Goal: Task Accomplishment & Management: Manage account settings

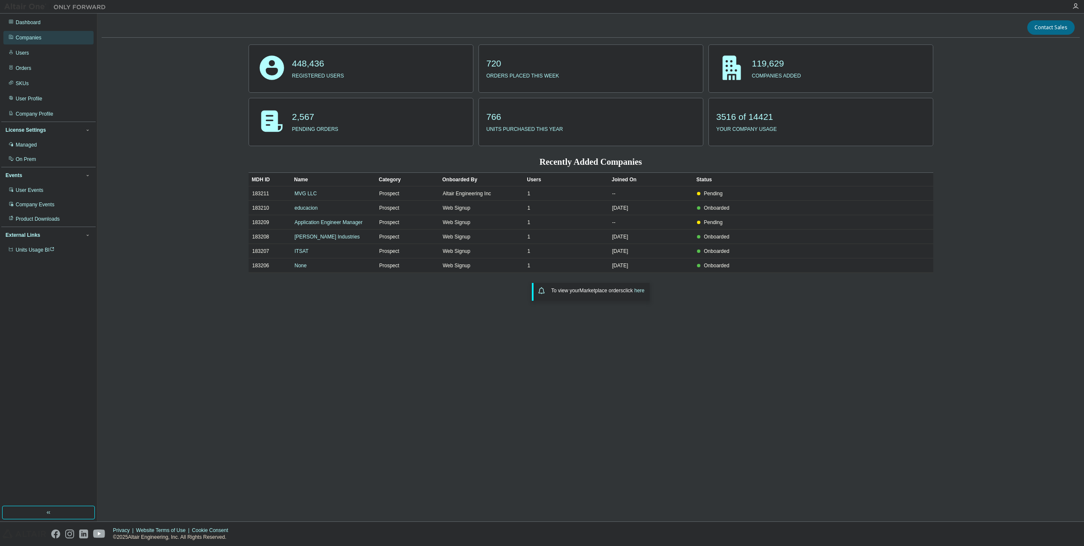
click at [39, 38] on div "Companies" at bounding box center [29, 37] width 26 height 7
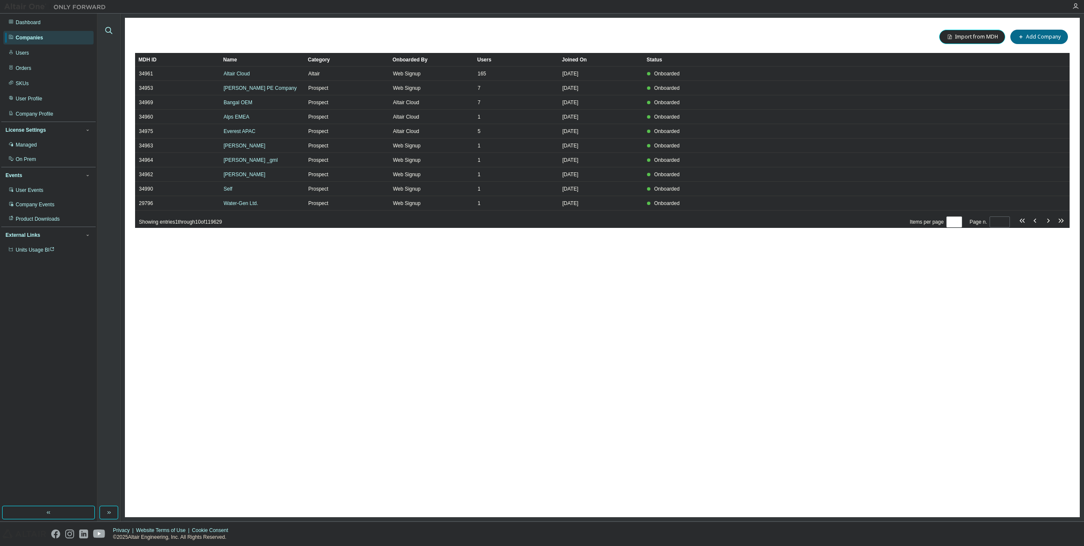
click at [109, 28] on icon "button" at bounding box center [109, 30] width 10 height 10
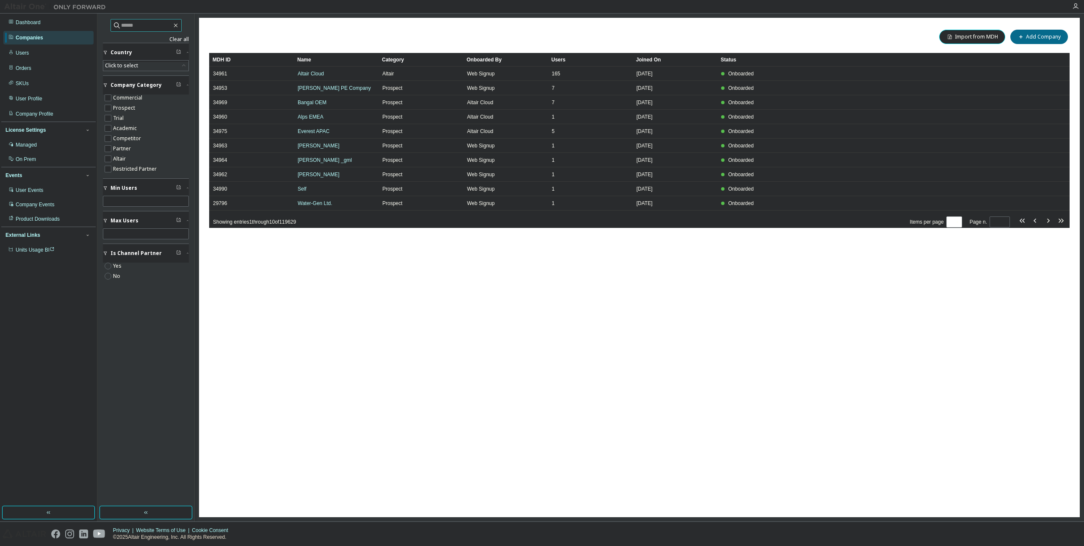
click at [139, 24] on input "text" at bounding box center [146, 25] width 51 height 8
paste input "**********"
type input "**********"
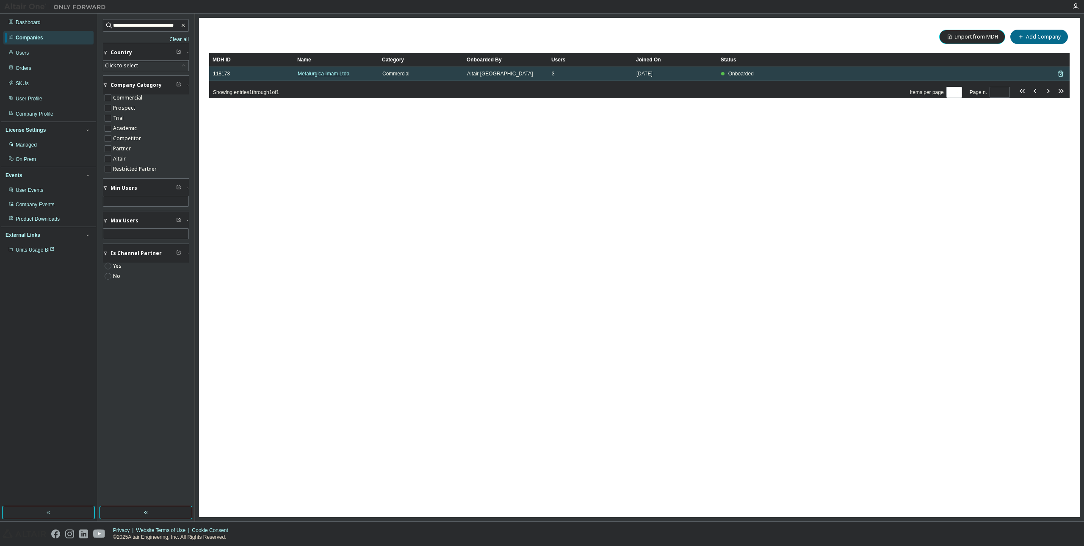
click at [337, 72] on link "Metalurgica Imam Ltda" at bounding box center [324, 74] width 52 height 6
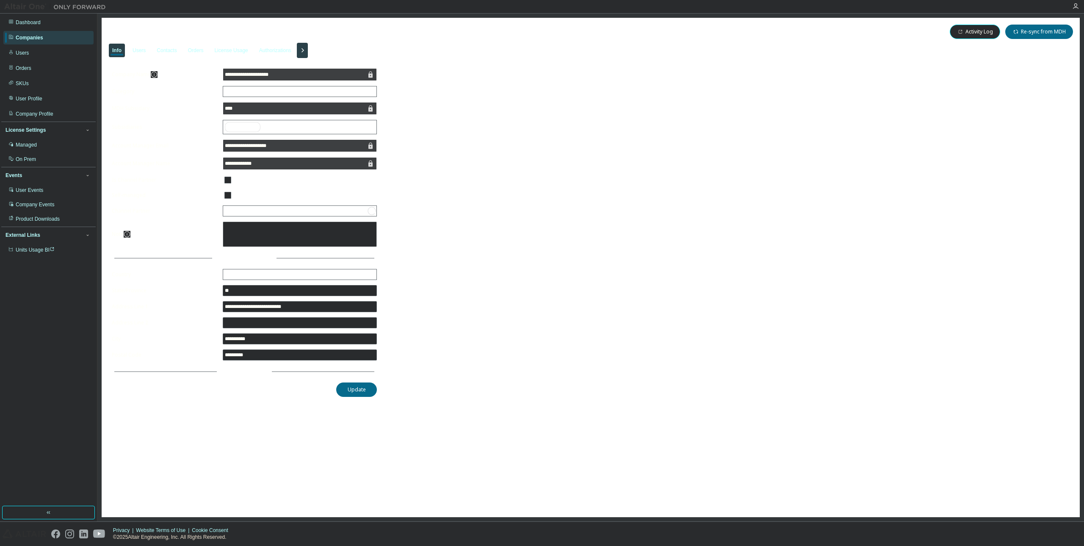
click at [308, 47] on icon "button" at bounding box center [302, 50] width 10 height 10
click at [328, 44] on div "License Priority" at bounding box center [320, 51] width 42 height 14
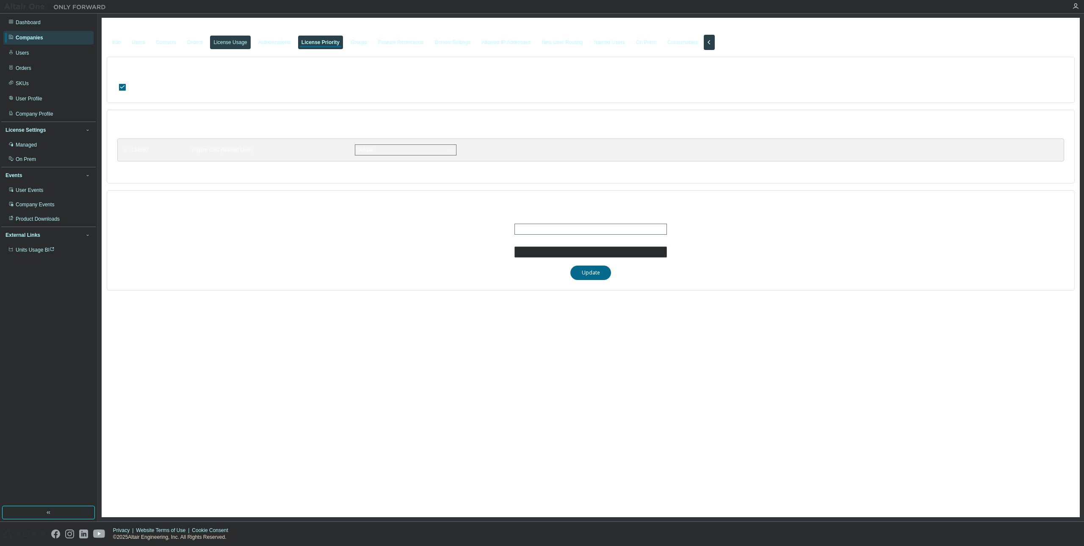
click at [241, 42] on div "License Usage" at bounding box center [229, 42] width 33 height 7
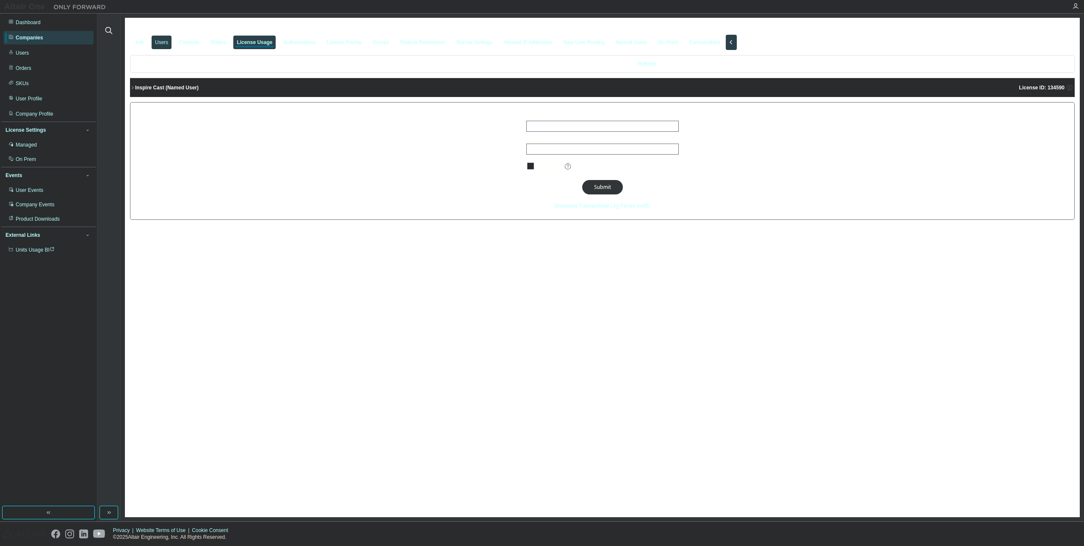
click at [158, 42] on div "Users" at bounding box center [161, 42] width 13 height 7
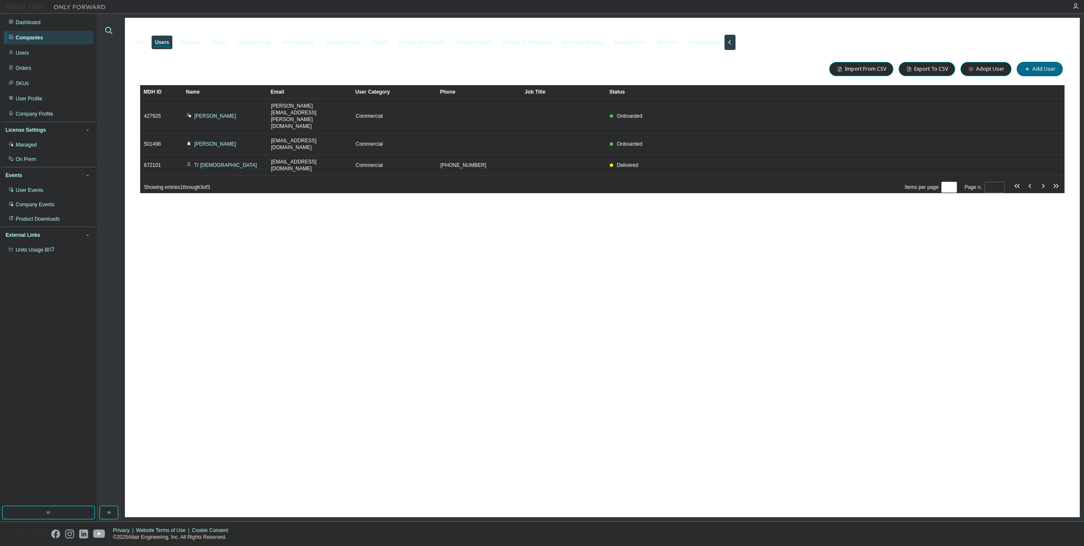
click at [108, 29] on icon "button" at bounding box center [109, 30] width 10 height 10
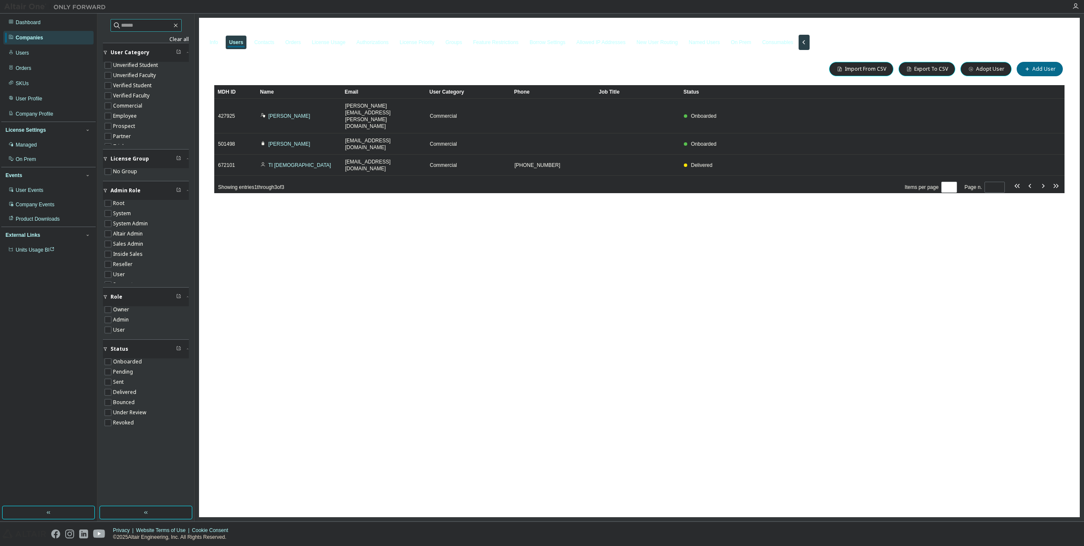
click at [169, 24] on input "text" at bounding box center [146, 25] width 51 height 8
paste input "**********"
type input "**********"
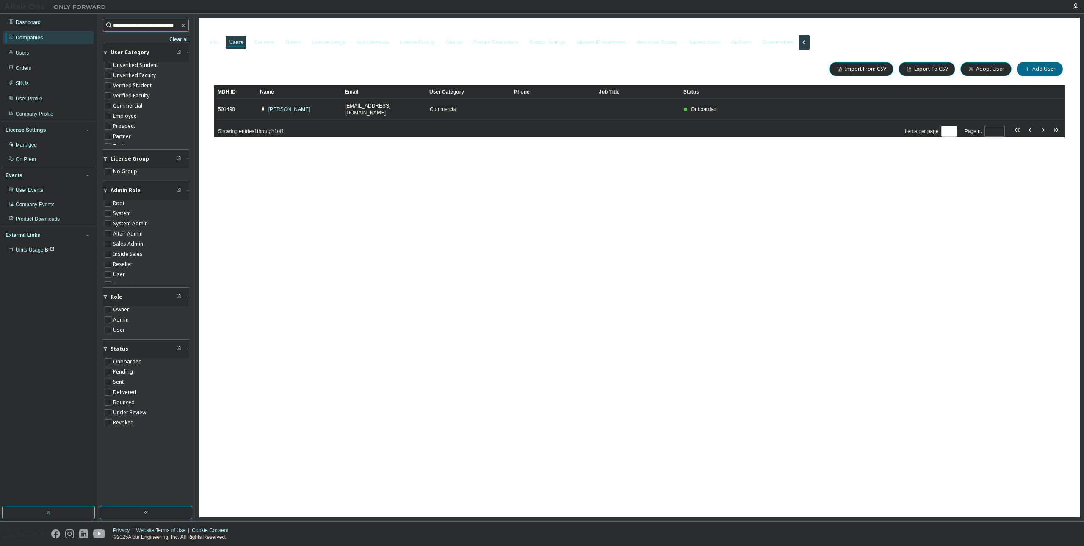
click at [182, 25] on icon "button" at bounding box center [183, 25] width 6 height 7
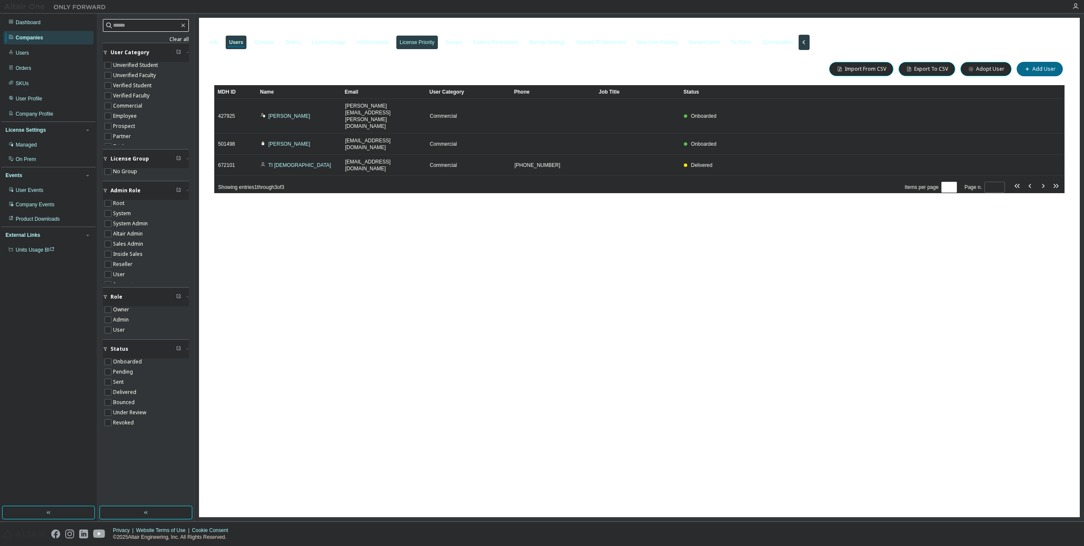
click at [435, 43] on div "License Priority" at bounding box center [417, 42] width 35 height 7
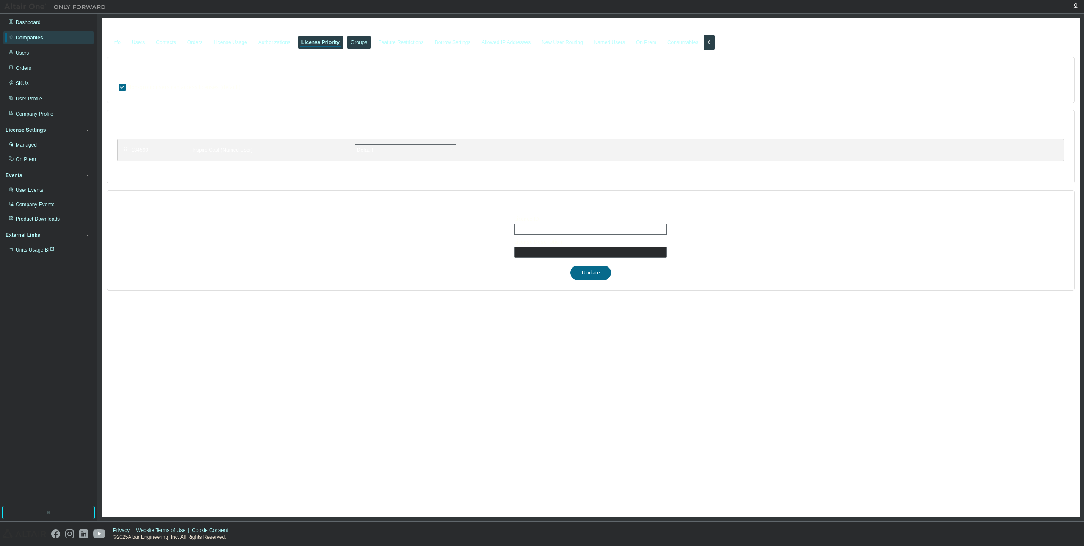
click at [370, 40] on div "Groups" at bounding box center [358, 43] width 23 height 14
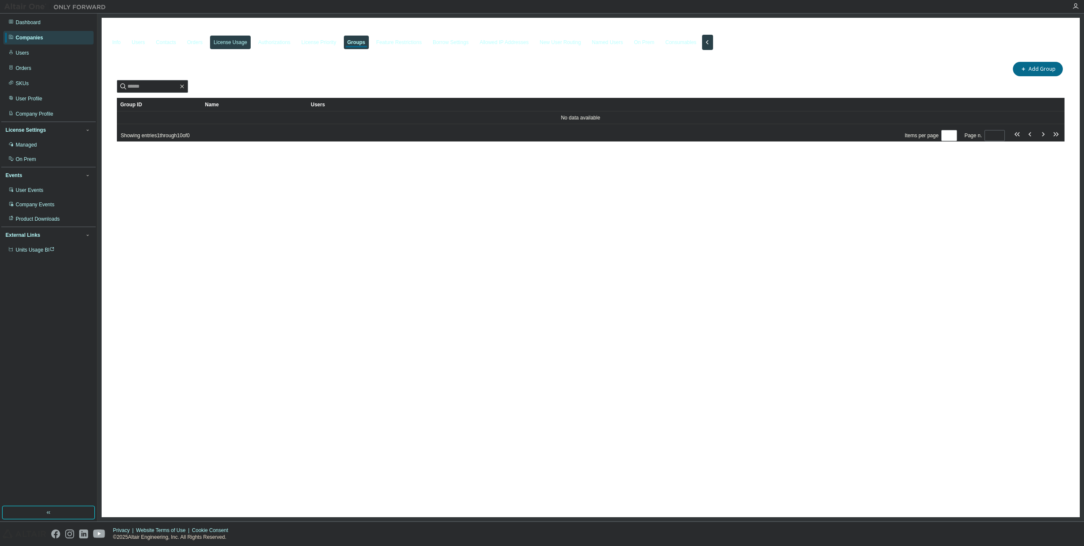
click at [227, 41] on div "License Usage" at bounding box center [229, 42] width 33 height 7
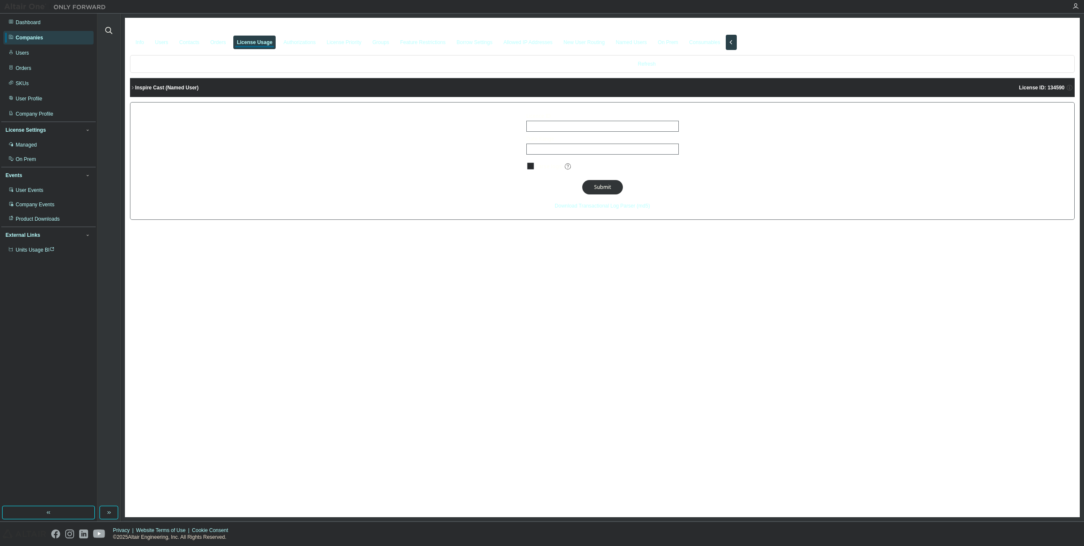
click at [187, 42] on div "Contacts" at bounding box center [189, 42] width 20 height 7
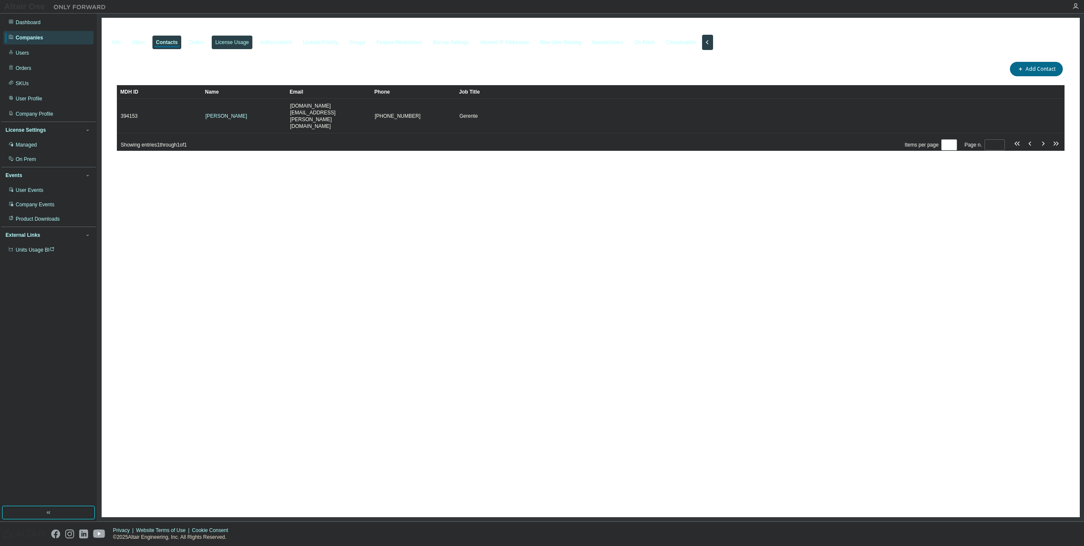
click at [239, 40] on div "License Usage" at bounding box center [232, 43] width 40 height 14
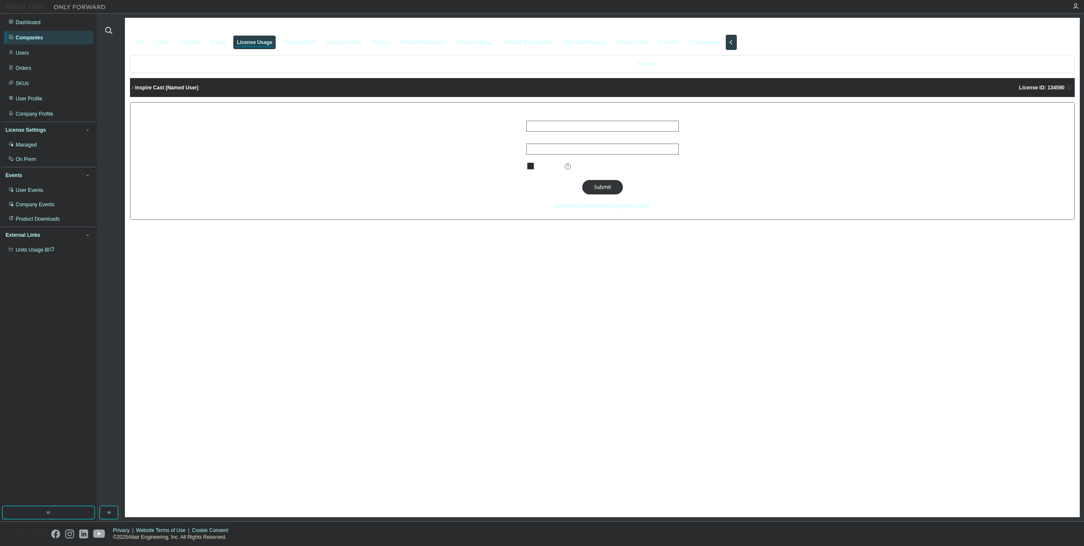
click at [141, 84] on button "Inspire Cast (Named User) License ID: 134590" at bounding box center [602, 87] width 945 height 19
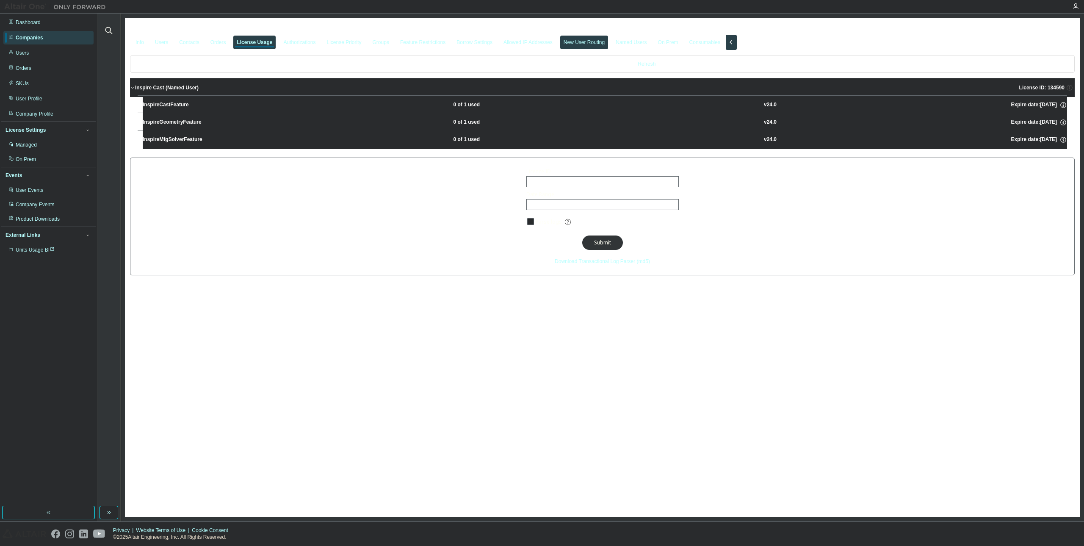
click at [592, 42] on div "New User Routing" at bounding box center [584, 42] width 41 height 7
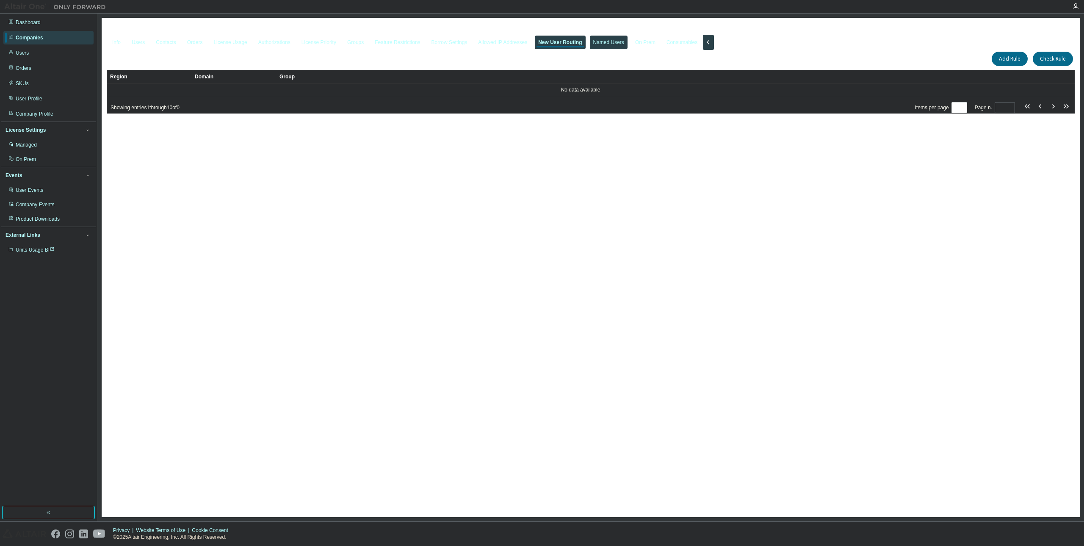
click at [624, 41] on div "Named Users" at bounding box center [608, 42] width 31 height 7
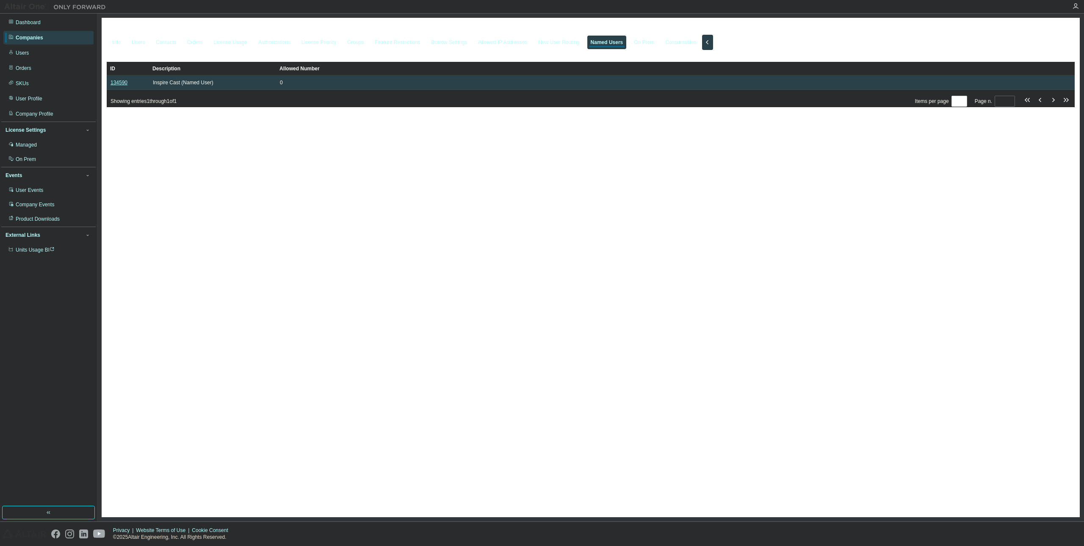
click at [116, 86] on link "134590" at bounding box center [119, 83] width 17 height 6
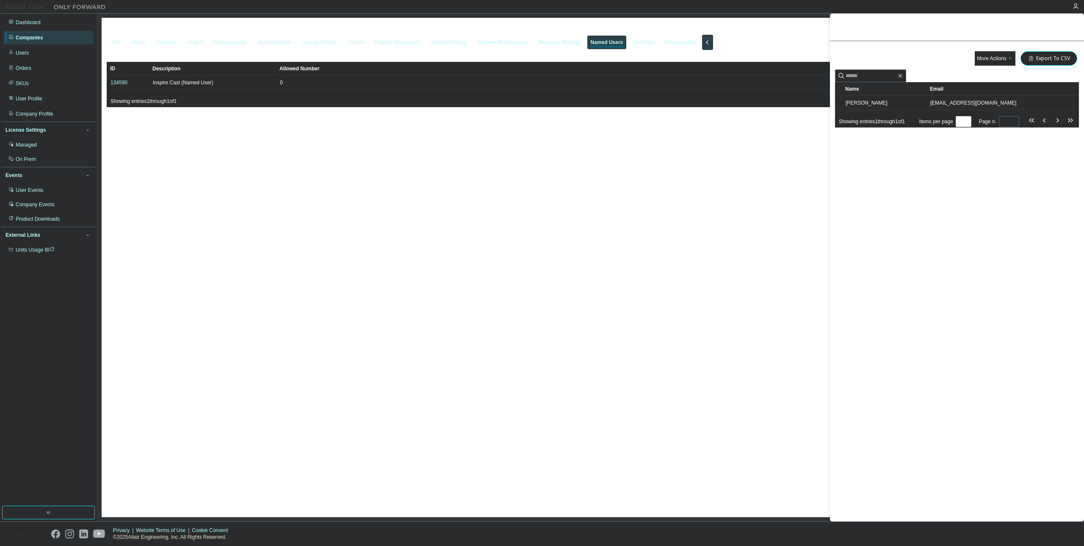
drag, startPoint x: 692, startPoint y: 161, endPoint x: 758, endPoint y: 155, distance: 66.3
click at [692, 161] on div "Metalurgica Imam Ltda - 118173 Clear Load Save Save As Field Operator Value Sel…" at bounding box center [591, 267] width 978 height 499
click at [893, 74] on input "text" at bounding box center [871, 76] width 51 height 8
paste input "**********"
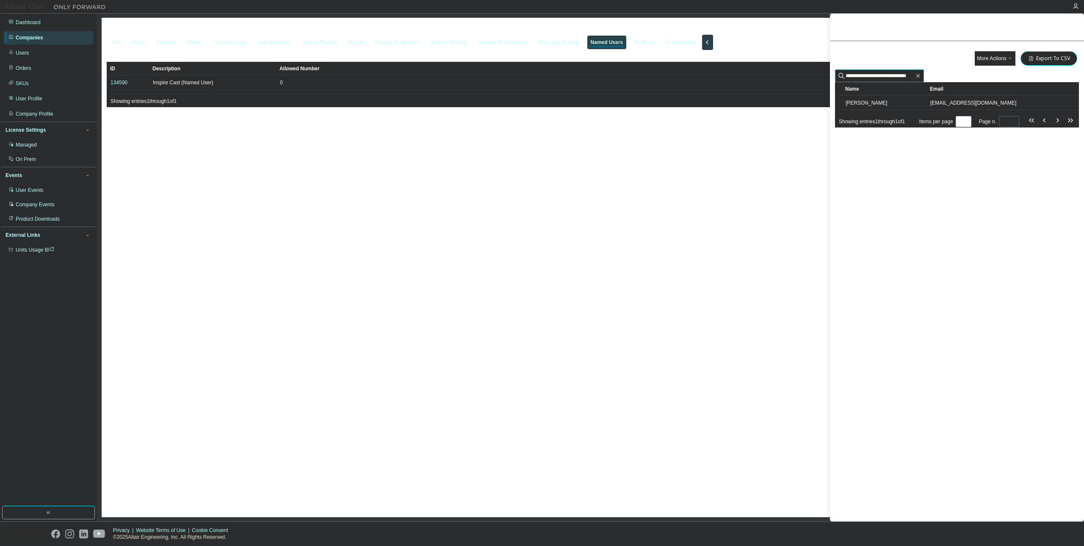
type input "**********"
drag, startPoint x: 620, startPoint y: 142, endPoint x: 612, endPoint y: 137, distance: 10.1
click at [616, 140] on div "Metalurgica Imam Ltda - 118173 Clear Load Save Save As Field Operator Value Sel…" at bounding box center [591, 267] width 978 height 499
click at [238, 44] on div "License Usage" at bounding box center [229, 42] width 33 height 7
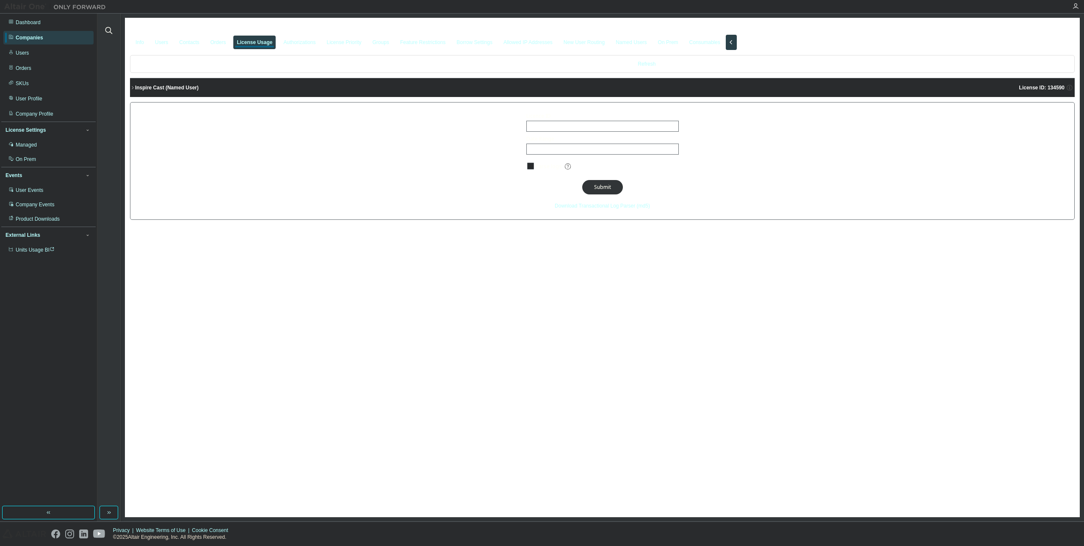
click at [155, 85] on button "Inspire Cast (Named User) License ID: 134590" at bounding box center [602, 87] width 945 height 19
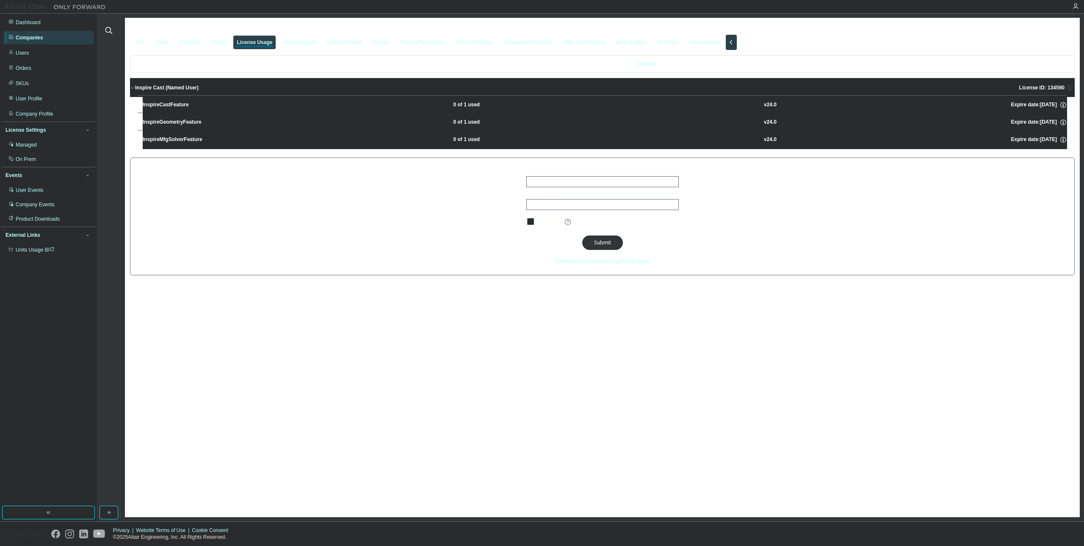
drag, startPoint x: 1064, startPoint y: 89, endPoint x: 1052, endPoint y: 90, distance: 11.5
click at [1052, 90] on span "License ID: 134590" at bounding box center [1042, 87] width 45 height 7
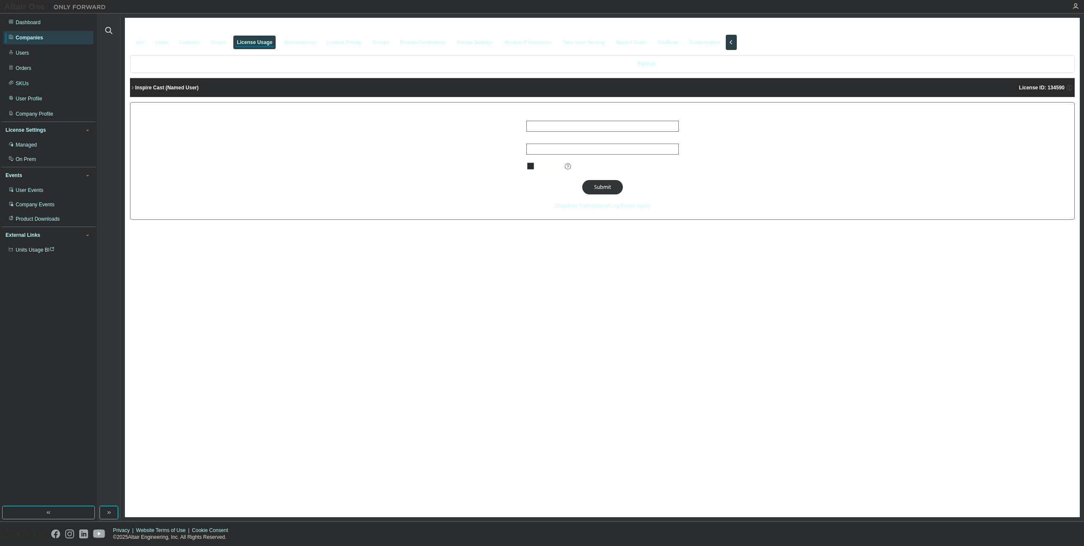
drag, startPoint x: 1039, startPoint y: 89, endPoint x: 1048, endPoint y: 88, distance: 9.4
click at [1052, 88] on span "License ID: 134590" at bounding box center [1042, 87] width 45 height 7
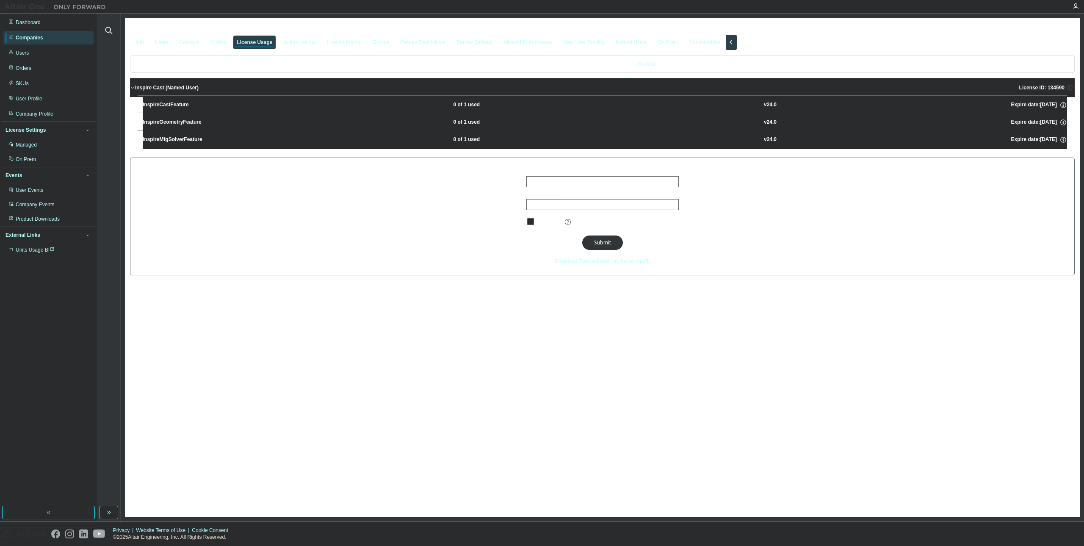
drag, startPoint x: 1019, startPoint y: 90, endPoint x: 1041, endPoint y: 86, distance: 22.4
click at [1053, 86] on div "Inspire Cast (Named User) License ID: 134590" at bounding box center [605, 88] width 940 height 8
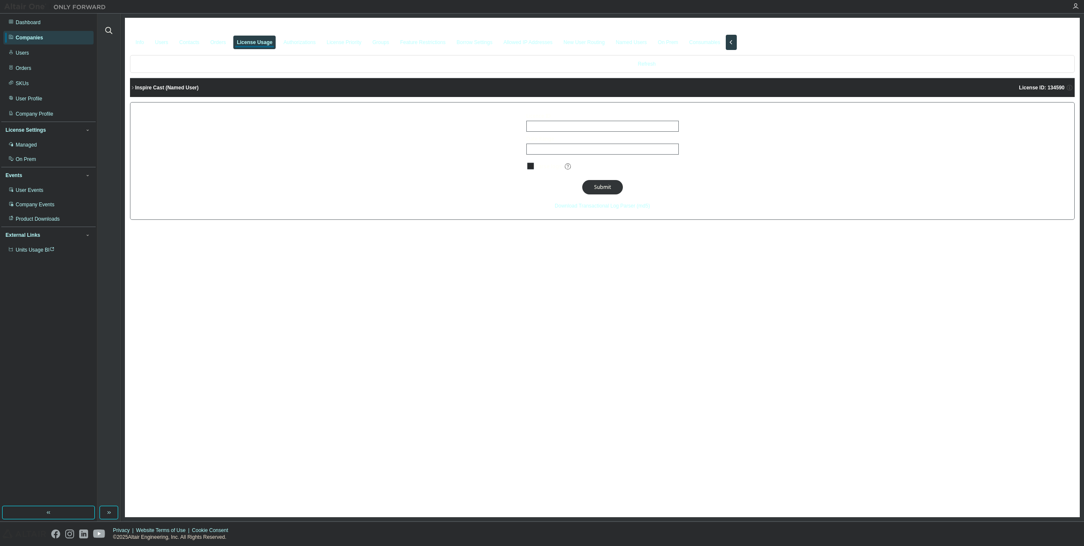
click at [1041, 86] on button "Inspire Cast (Named User) License ID: 134590" at bounding box center [602, 87] width 945 height 19
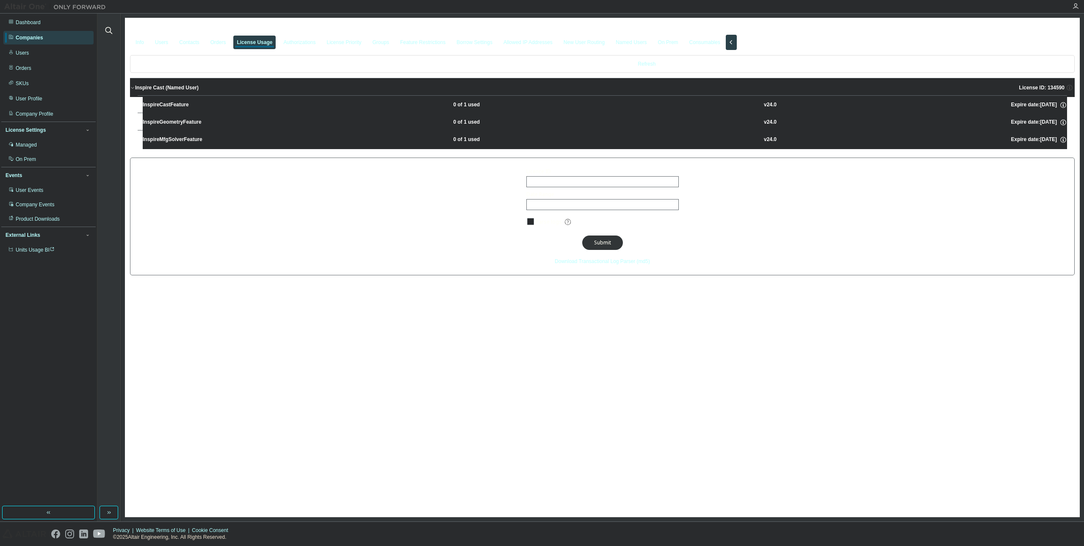
click at [1042, 86] on span "License ID: 134590" at bounding box center [1042, 87] width 45 height 7
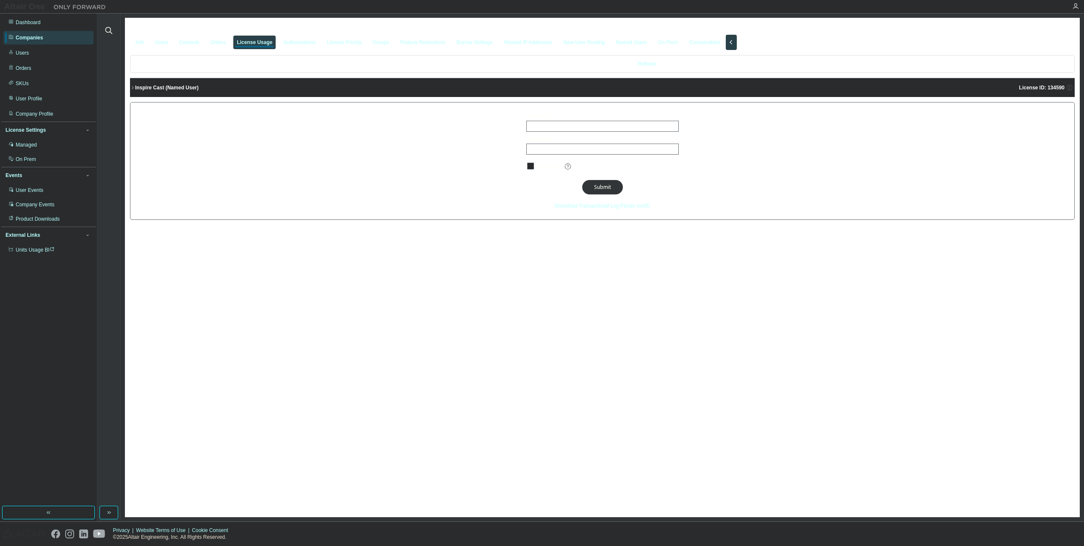
click at [1042, 87] on span "License ID: 134590" at bounding box center [1042, 87] width 45 height 7
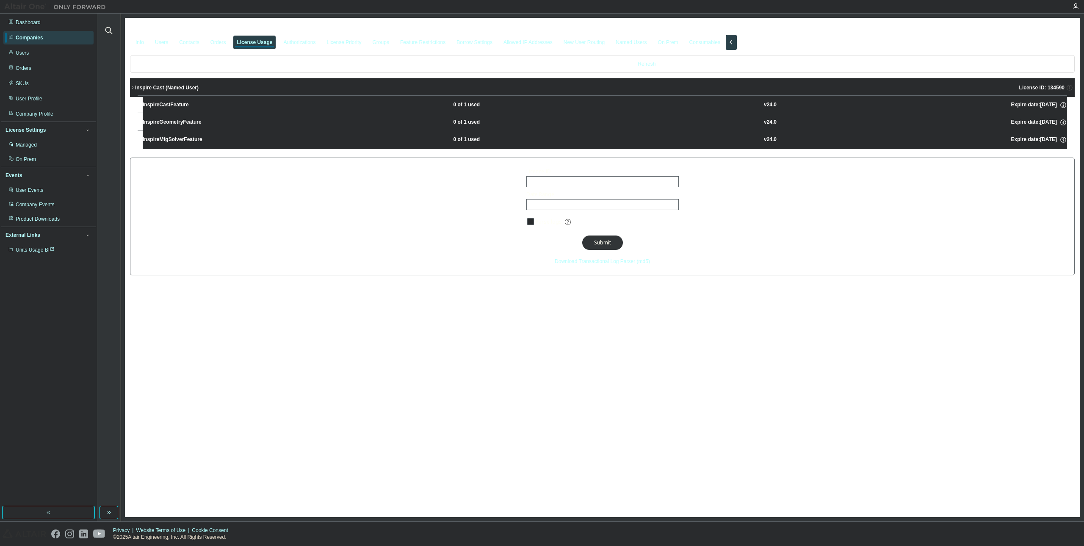
click at [1042, 87] on span "License ID: 134590" at bounding box center [1042, 87] width 45 height 7
